Goal: Information Seeking & Learning: Check status

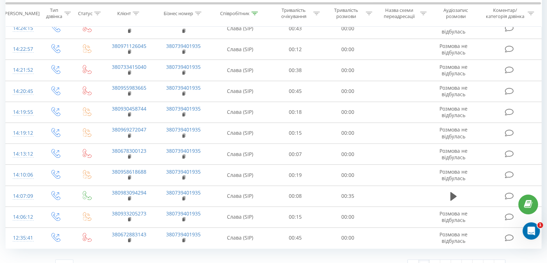
scroll to position [393, 0]
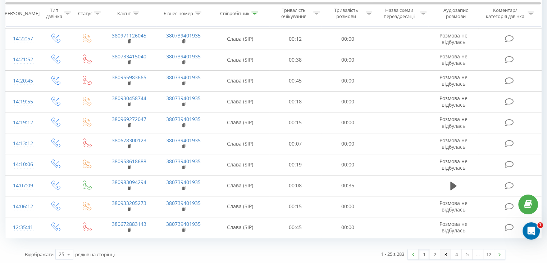
click at [444, 253] on link "3" at bounding box center [445, 254] width 11 height 10
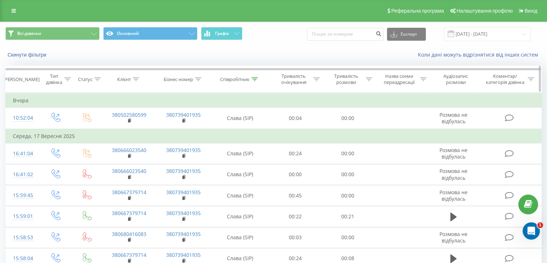
click at [247, 79] on div "Співробітник" at bounding box center [235, 79] width 30 height 6
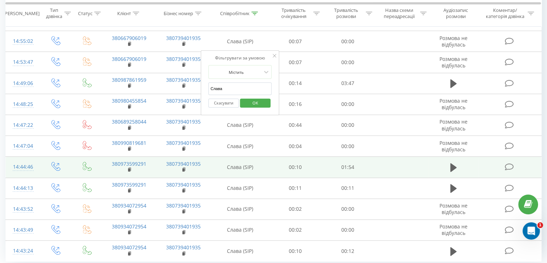
scroll to position [408, 0]
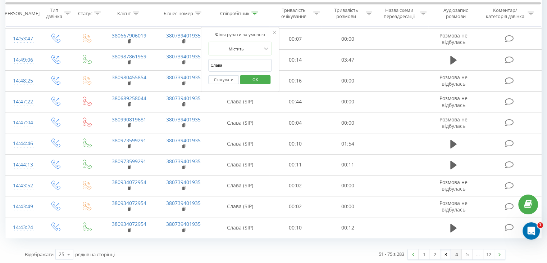
click at [455, 253] on link "4" at bounding box center [456, 254] width 11 height 10
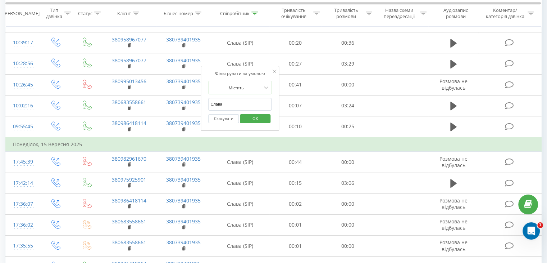
scroll to position [422, 0]
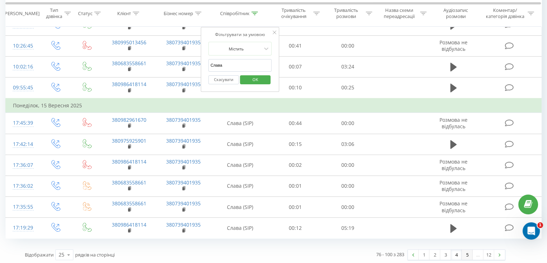
click at [466, 251] on link "5" at bounding box center [467, 254] width 11 height 10
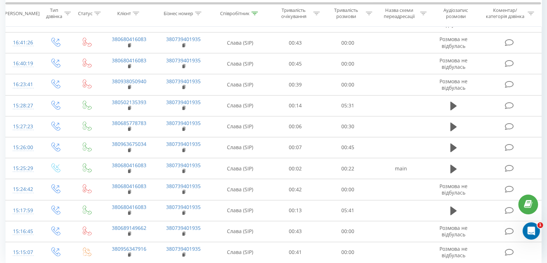
scroll to position [393, 0]
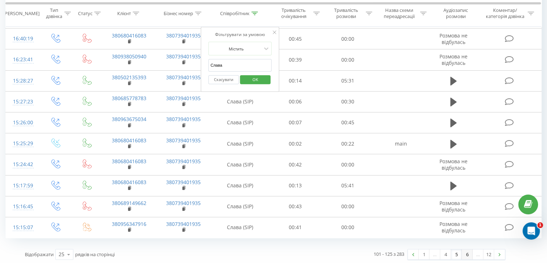
click at [470, 253] on link "6" at bounding box center [467, 254] width 11 height 10
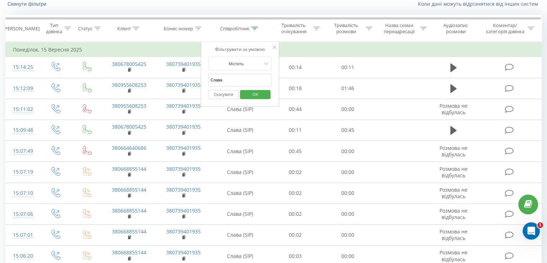
scroll to position [48, 0]
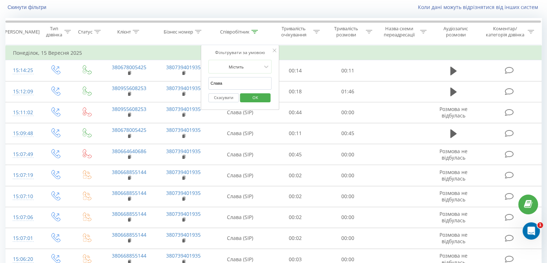
click at [269, 50] on div "Фільтрувати за умовою" at bounding box center [239, 52] width 63 height 7
click at [273, 50] on icon at bounding box center [275, 51] width 4 height 4
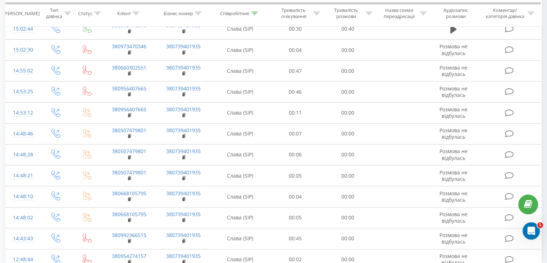
scroll to position [393, 0]
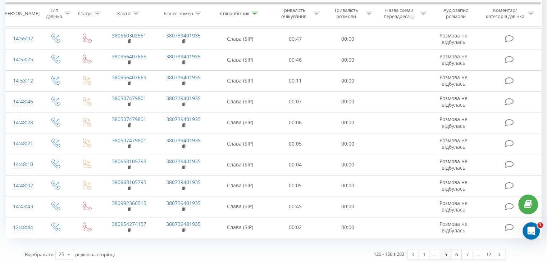
click at [451, 253] on link "5" at bounding box center [445, 254] width 11 height 10
